Goal: Navigation & Orientation: Find specific page/section

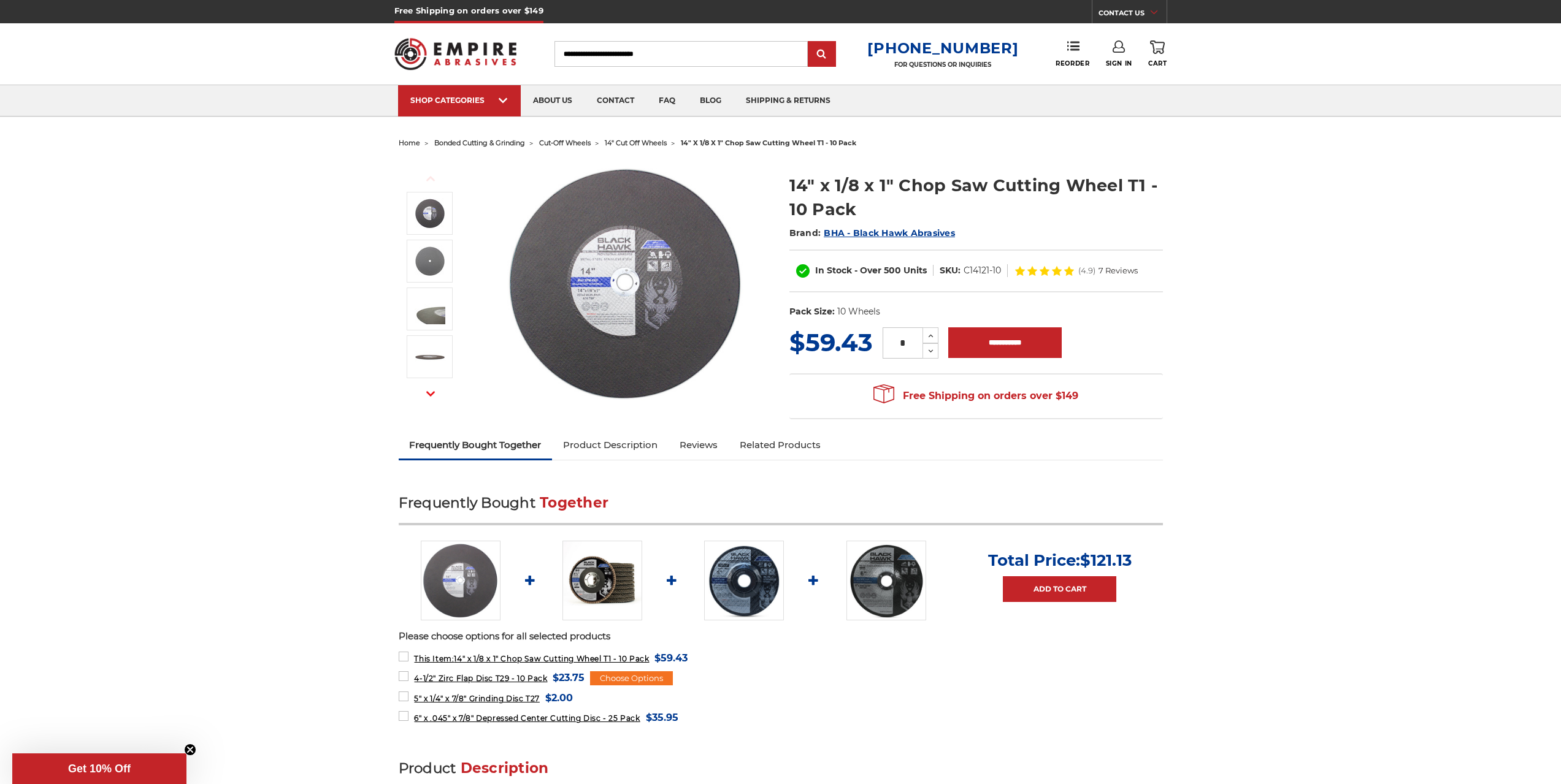
click at [614, 442] on link "Product Description" at bounding box center [610, 446] width 116 height 27
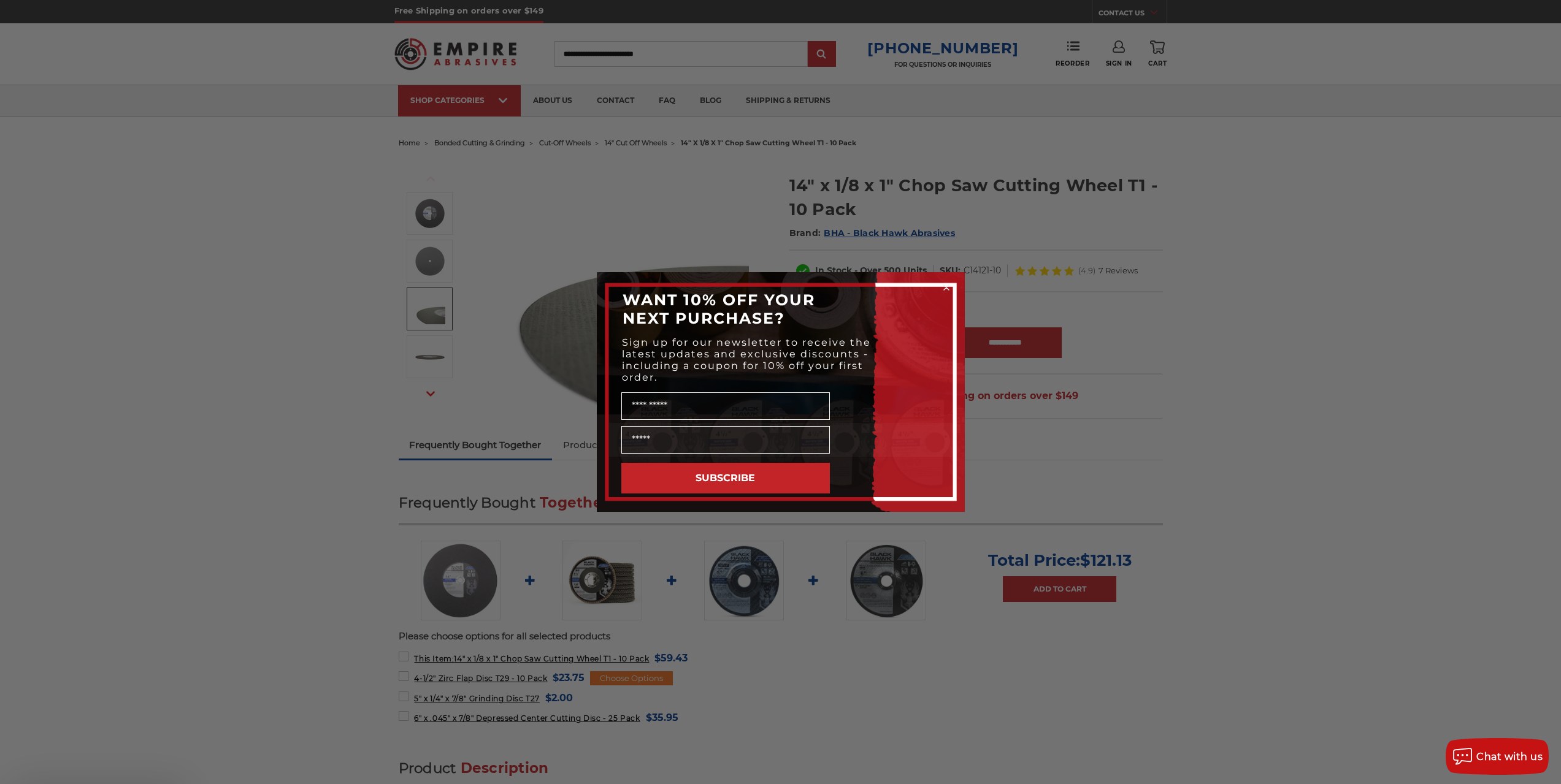
click at [944, 285] on icon "Close dialog" at bounding box center [946, 287] width 5 height 5
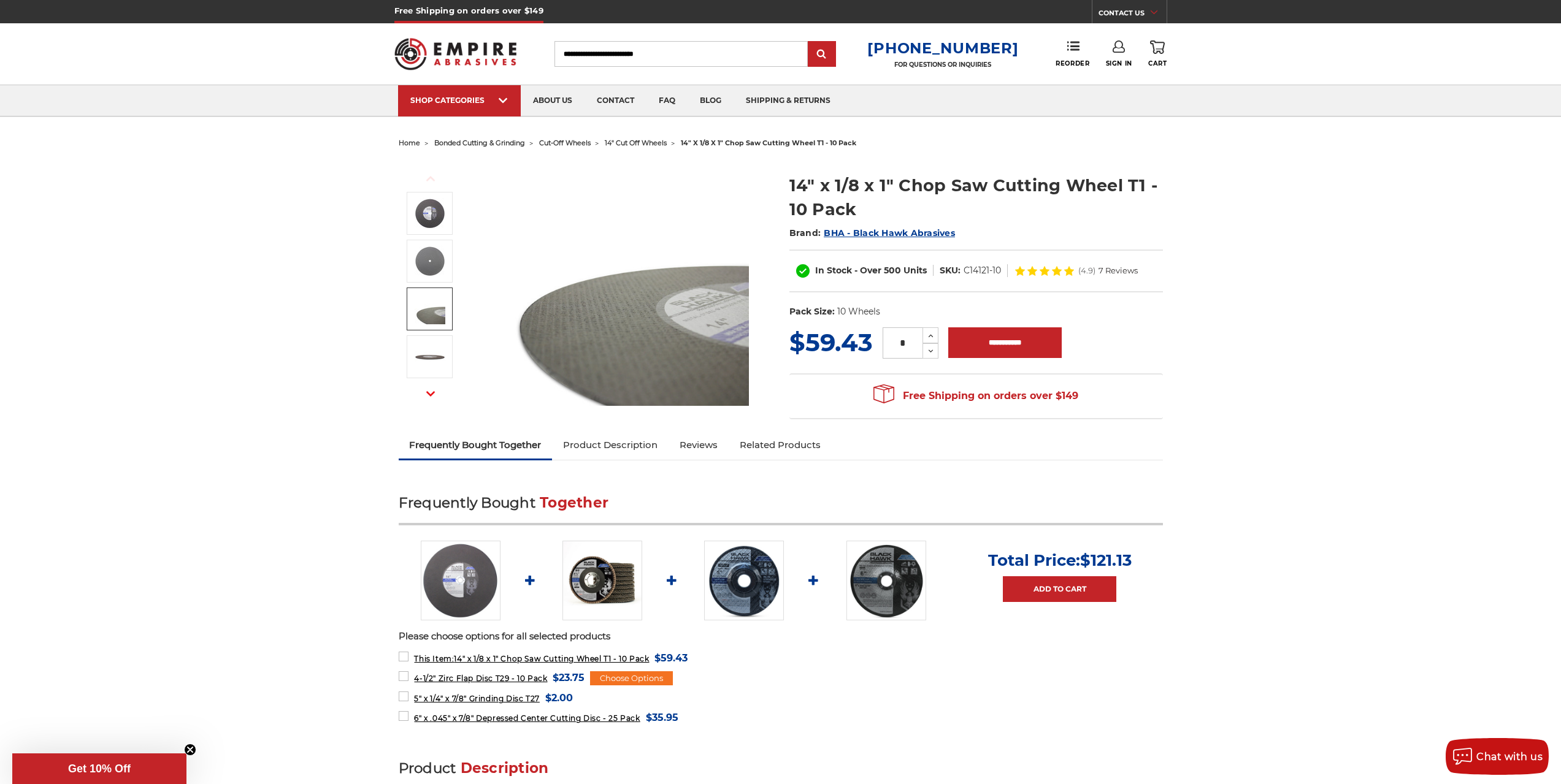
click at [621, 144] on span "14" cut off wheels" at bounding box center [635, 143] width 62 height 9
